Goal: Find specific page/section: Find specific page/section

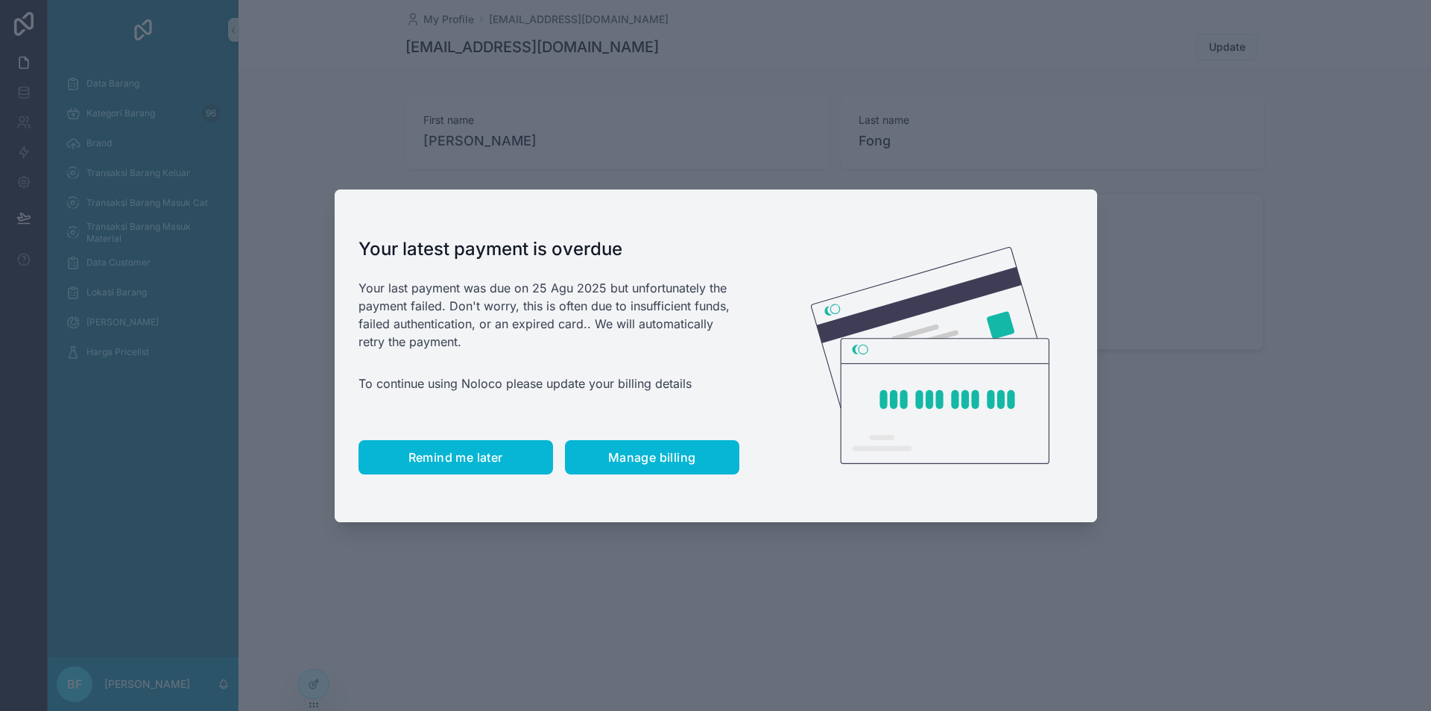
click at [477, 460] on span "Remind me later" at bounding box center [456, 457] width 95 height 15
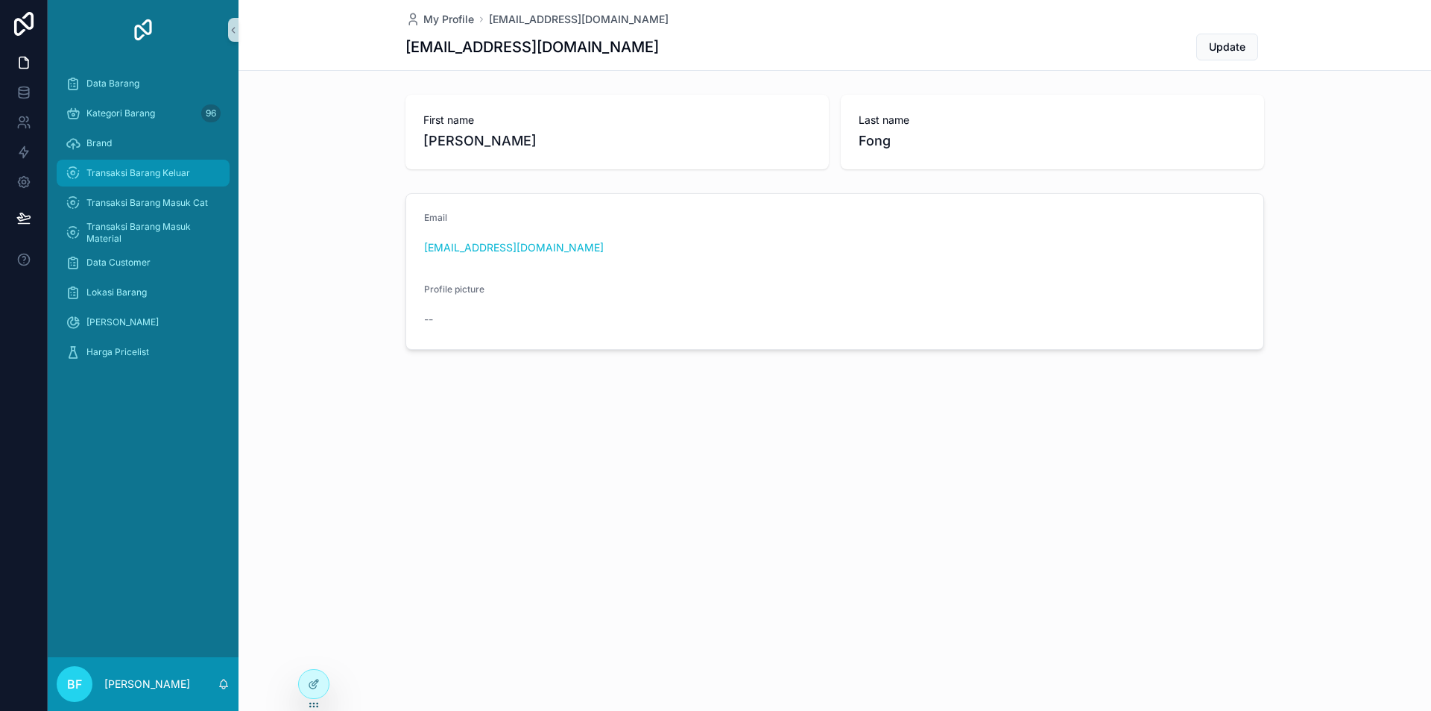
click at [172, 166] on div "Transaksi Barang Keluar" at bounding box center [143, 173] width 155 height 24
